Goal: Understand process/instructions

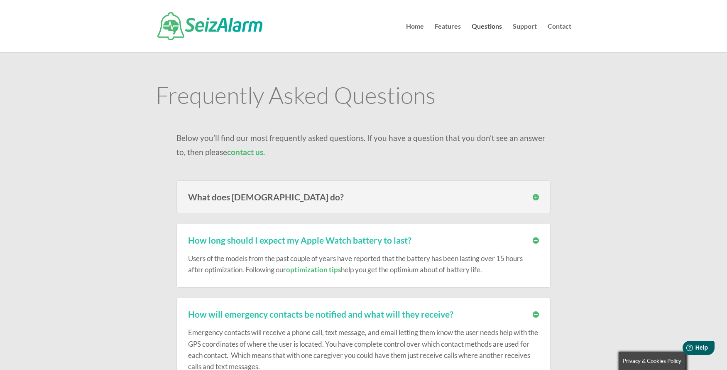
click at [231, 25] on img at bounding box center [209, 26] width 105 height 28
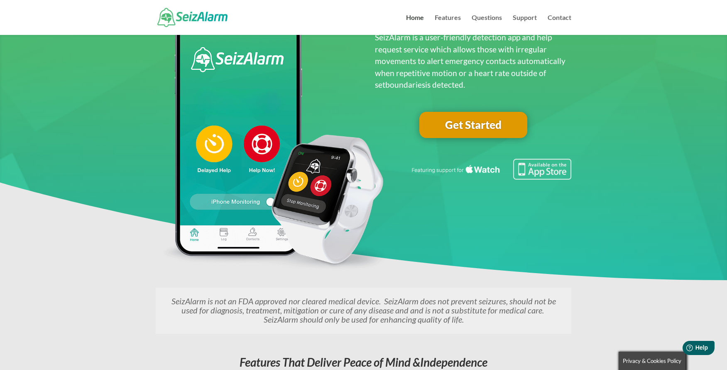
scroll to position [83, 0]
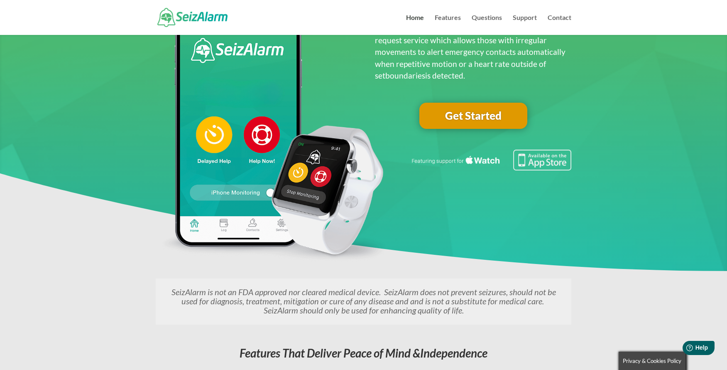
click at [470, 118] on link "Get Started" at bounding box center [474, 116] width 108 height 27
